Goal: Task Accomplishment & Management: Manage account settings

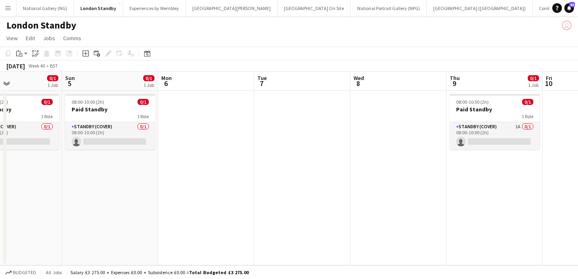
scroll to position [0, 224]
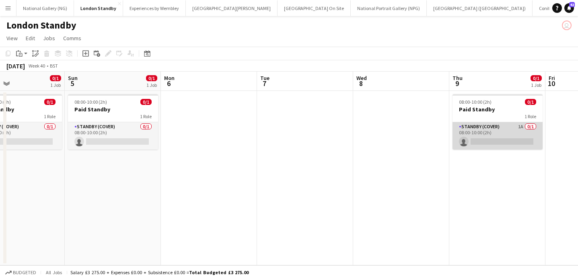
click at [501, 137] on app-card-role "Standby (cover) 1A 0/1 08:00-10:00 (2h) single-neutral-actions" at bounding box center [498, 135] width 90 height 27
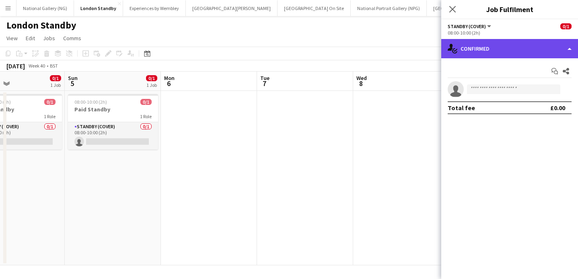
click at [508, 48] on div "single-neutral-actions-check-2 Confirmed" at bounding box center [509, 48] width 137 height 19
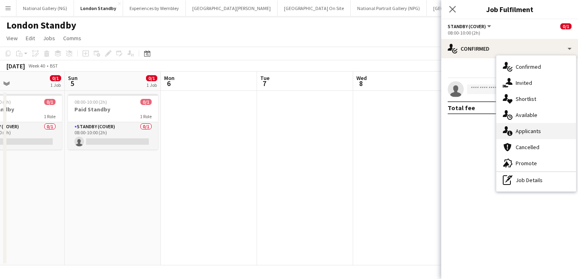
click at [523, 136] on div "single-neutral-actions-information Applicants" at bounding box center [537, 131] width 80 height 16
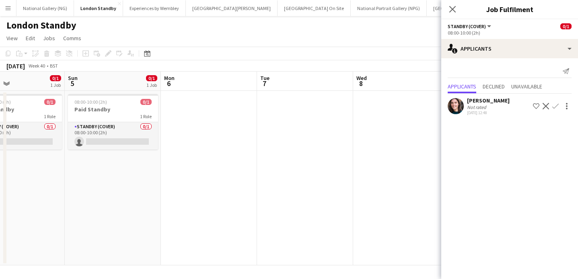
click at [360, 153] on app-date-cell at bounding box center [401, 178] width 96 height 175
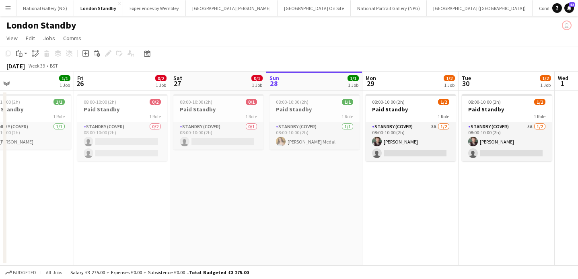
scroll to position [0, 179]
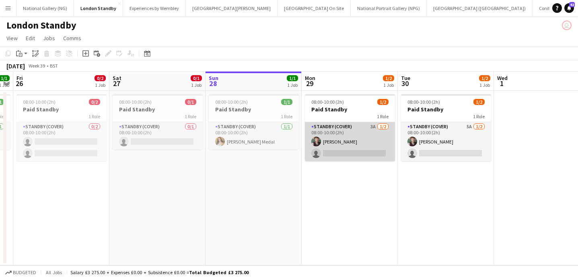
click at [348, 138] on app-card-role "Standby (cover) 3A [DATE] 08:00-10:00 (2h) [PERSON_NAME] single-neutral-actions" at bounding box center [350, 141] width 90 height 39
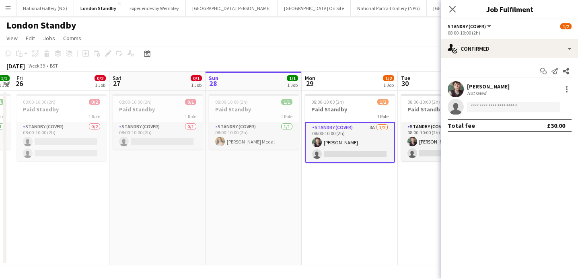
click at [385, 200] on app-date-cell "08:00-10:00 (2h) 1/2 Paid Standby 1 Role Standby (cover) 3A [DATE] 08:00-10:00 …" at bounding box center [350, 178] width 96 height 175
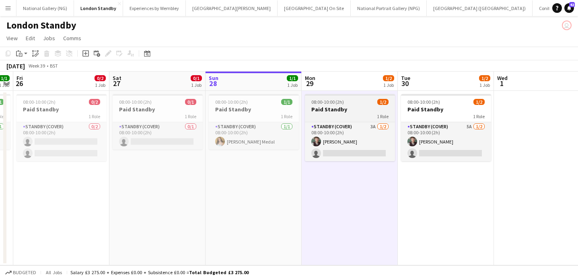
click at [367, 108] on h3 "Paid Standby" at bounding box center [350, 109] width 90 height 7
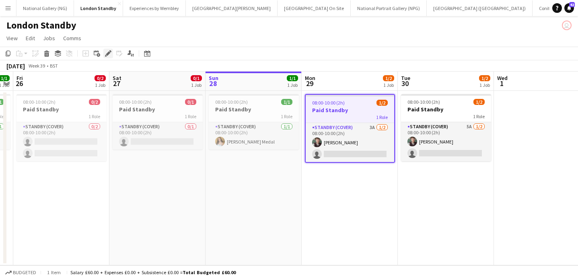
click at [107, 53] on icon at bounding box center [108, 54] width 4 height 4
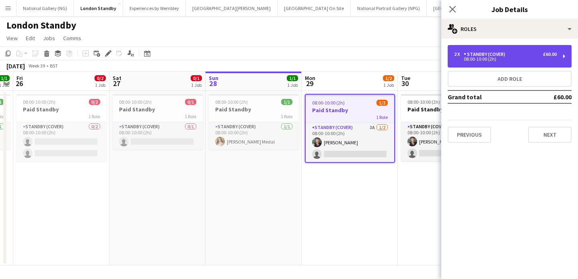
click at [484, 53] on div "Standby (cover)" at bounding box center [486, 55] width 45 height 6
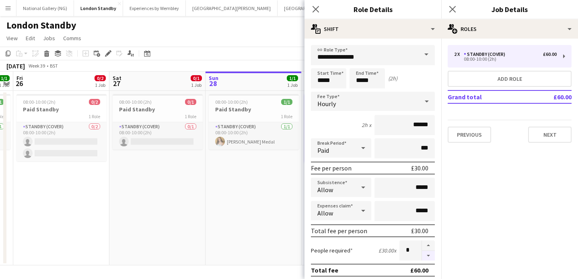
click at [429, 256] on button "button" at bounding box center [428, 256] width 13 height 10
type input "*"
click at [318, 8] on icon "Close pop-in" at bounding box center [316, 9] width 8 height 8
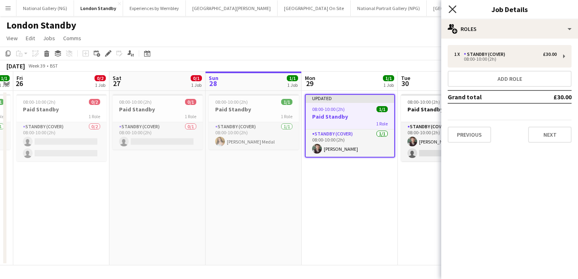
click at [454, 12] on icon "Close pop-in" at bounding box center [453, 9] width 8 height 8
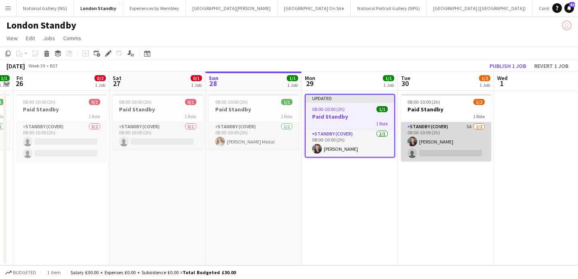
click at [450, 151] on app-card-role "Standby (cover) 5A [DATE] 08:00-10:00 (2h) [PERSON_NAME] single-neutral-actions" at bounding box center [446, 141] width 90 height 39
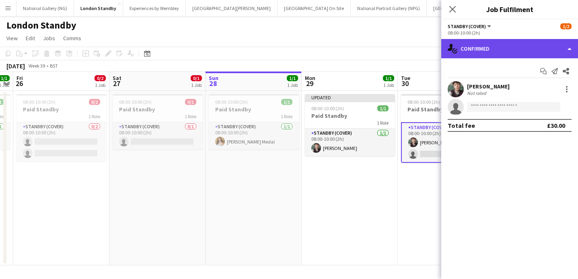
click at [505, 39] on div "single-neutral-actions-check-2 Confirmed" at bounding box center [509, 48] width 137 height 19
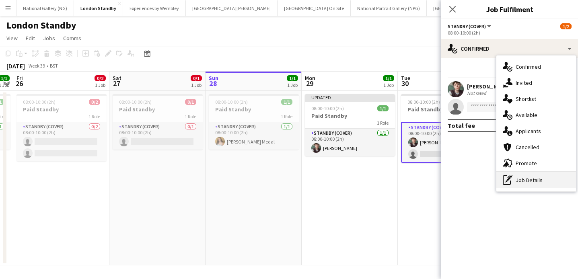
click at [531, 179] on div "pen-write Job Details" at bounding box center [537, 180] width 80 height 16
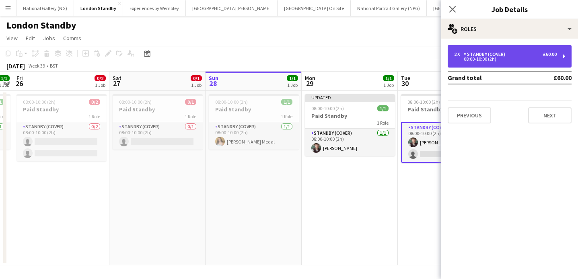
click at [488, 53] on div "Standby (cover)" at bounding box center [486, 55] width 45 height 6
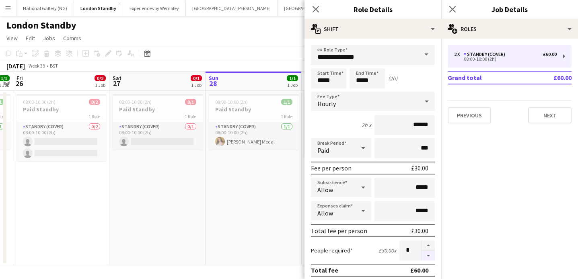
click at [431, 259] on button "button" at bounding box center [428, 256] width 13 height 10
type input "*"
click at [316, 10] on icon "Close pop-in" at bounding box center [316, 9] width 8 height 8
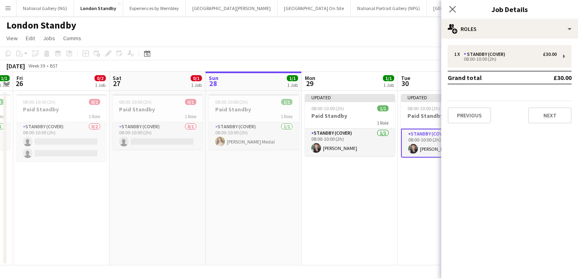
click at [394, 63] on div "[DATE] Week 39 • BST Publish 1 job Revert 1 job" at bounding box center [289, 65] width 578 height 11
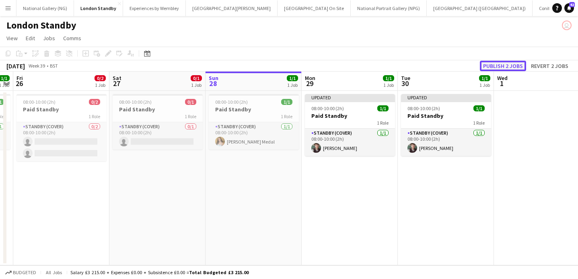
click at [501, 66] on button "Publish 2 jobs" at bounding box center [503, 66] width 46 height 10
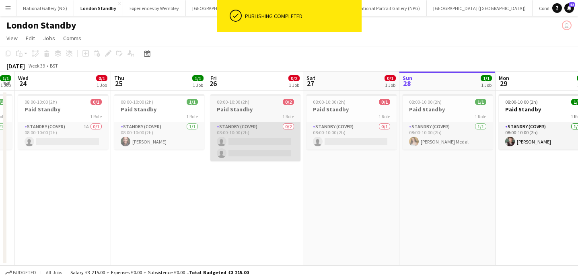
scroll to position [0, 177]
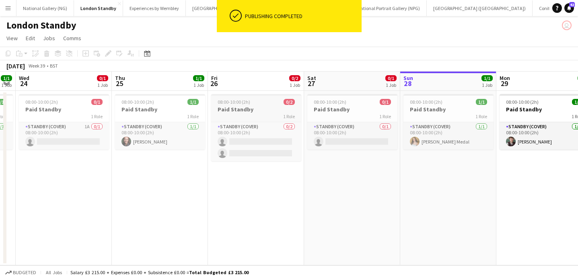
click at [250, 118] on div "1 Role" at bounding box center [256, 116] width 90 height 6
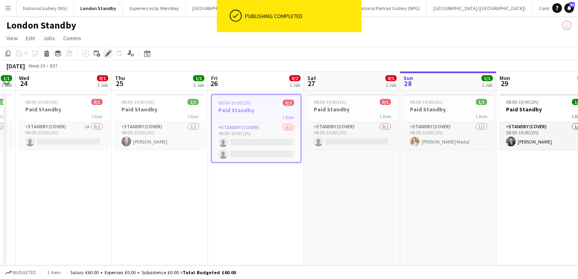
click at [108, 52] on icon "Edit" at bounding box center [108, 53] width 6 height 6
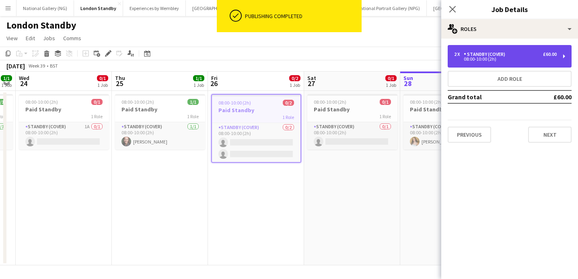
click at [522, 54] on div "2 x Standby (cover) £60.00" at bounding box center [505, 55] width 103 height 6
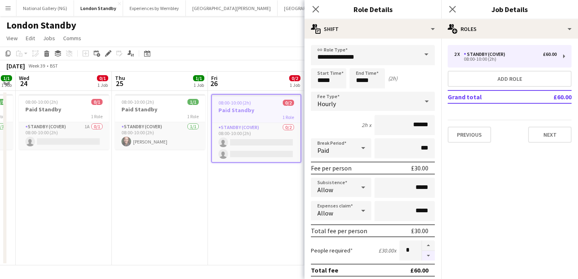
click at [431, 257] on button "button" at bounding box center [428, 256] width 13 height 10
type input "*"
click at [315, 10] on icon at bounding box center [316, 9] width 8 height 8
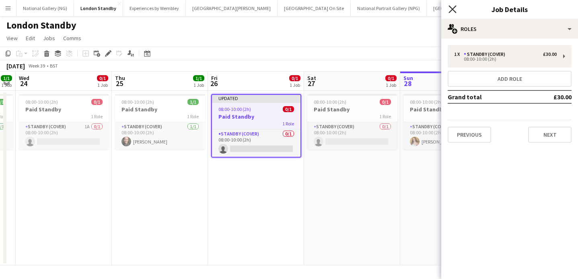
click at [452, 8] on icon "Close pop-in" at bounding box center [453, 9] width 8 height 8
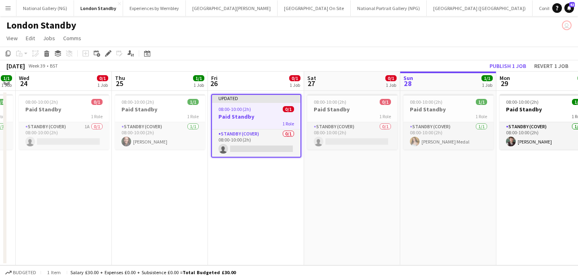
click at [517, 58] on app-toolbar "Copy Paste Paste Command V Paste with crew Command Shift V Paste linked Job [GE…" at bounding box center [289, 54] width 578 height 14
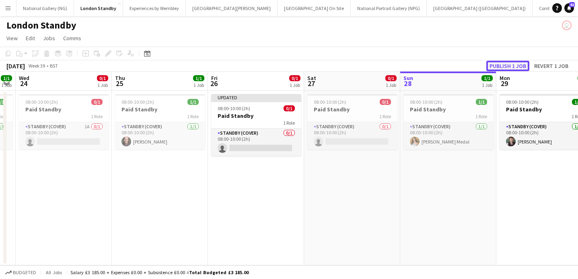
click at [513, 64] on button "Publish 1 job" at bounding box center [507, 66] width 43 height 10
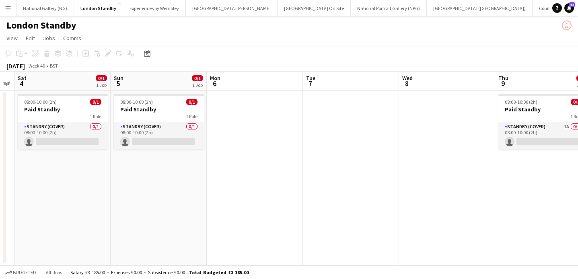
scroll to position [0, 176]
